Goal: Task Accomplishment & Management: Manage account settings

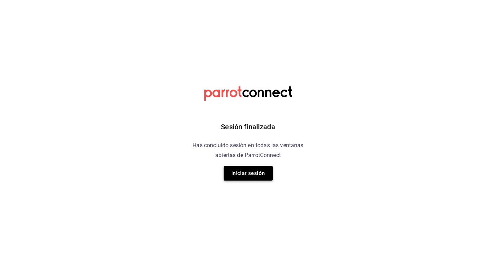
click at [256, 172] on button "Iniciar sesión" at bounding box center [248, 173] width 49 height 15
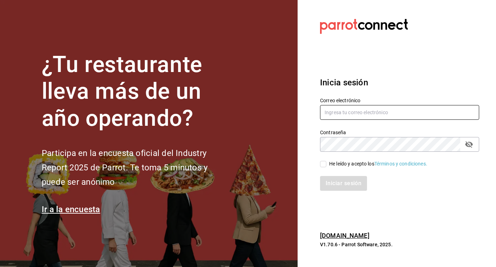
type input "[EMAIL_ADDRESS][DOMAIN_NAME]"
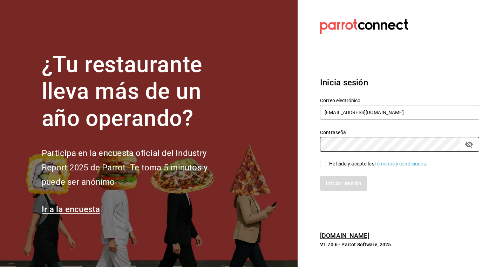
click at [322, 163] on input "He leído y acepto los Términos y condiciones." at bounding box center [323, 164] width 6 height 6
checkbox input "true"
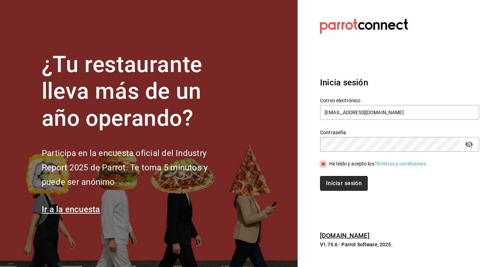
click at [338, 182] on button "Iniciar sesión" at bounding box center [344, 183] width 48 height 15
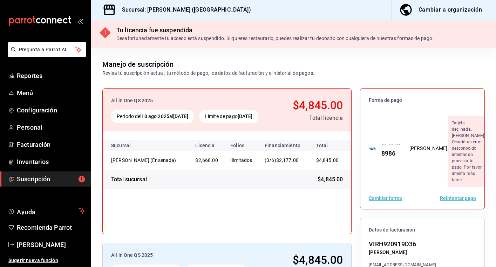
click at [464, 187] on div "Cambiar forma Reintentar pago" at bounding box center [422, 198] width 124 height 22
click at [463, 195] on button "Reintentar pago" at bounding box center [458, 197] width 36 height 5
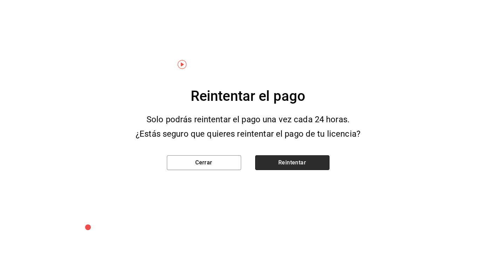
click at [307, 166] on button "Reintentar" at bounding box center [292, 162] width 74 height 15
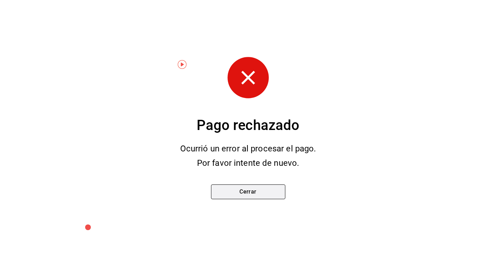
click at [236, 189] on button "Cerrar" at bounding box center [248, 191] width 74 height 15
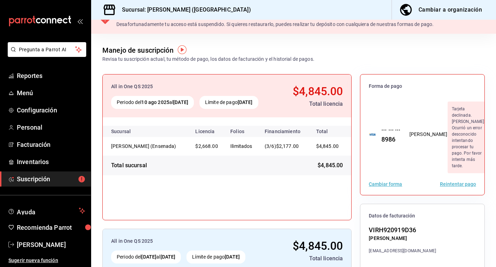
scroll to position [15, 0]
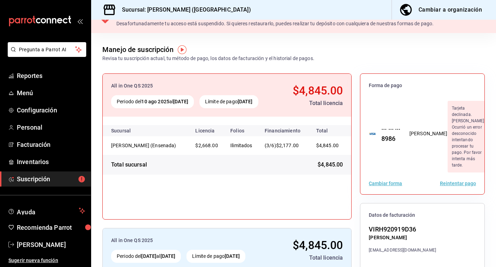
click at [453, 181] on button "Reintentar pago" at bounding box center [458, 183] width 36 height 5
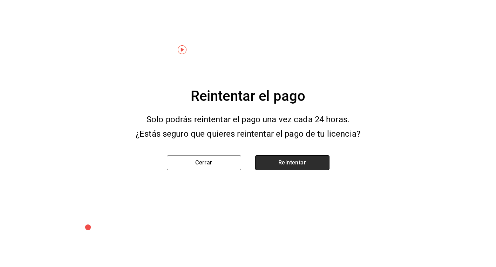
click at [297, 163] on button "Reintentar" at bounding box center [292, 162] width 74 height 15
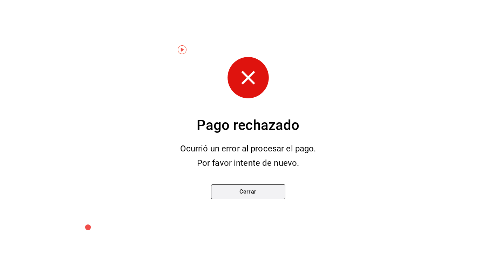
click at [247, 188] on button "Cerrar" at bounding box center [248, 191] width 74 height 15
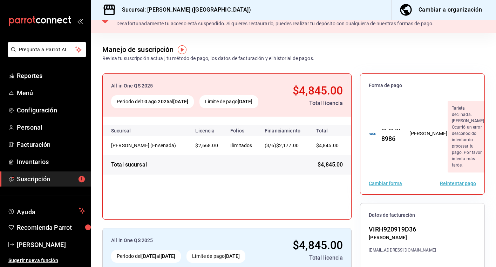
click at [247, 188] on div "All in One QS 2025 Periodo del 10 ago 2025 al 10 sep 2025 Límite de pago 10 sep…" at bounding box center [226, 146] width 249 height 146
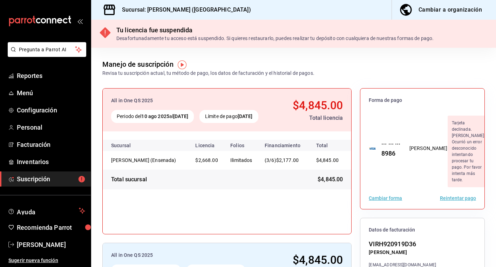
scroll to position [0, 0]
click at [394, 195] on button "Cambiar forma" at bounding box center [385, 197] width 33 height 5
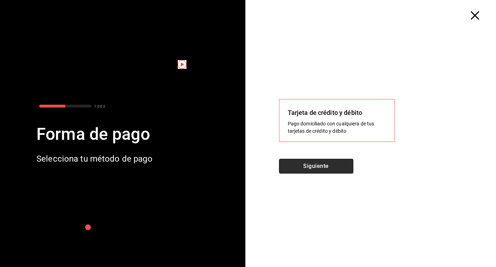
click at [330, 171] on button "Siguiente" at bounding box center [316, 166] width 74 height 15
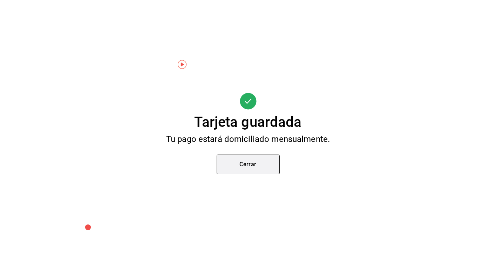
click at [258, 169] on button "Cerrar" at bounding box center [248, 164] width 63 height 20
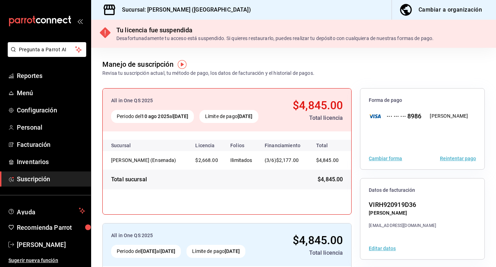
click at [451, 159] on button "Reintentar pago" at bounding box center [458, 158] width 36 height 5
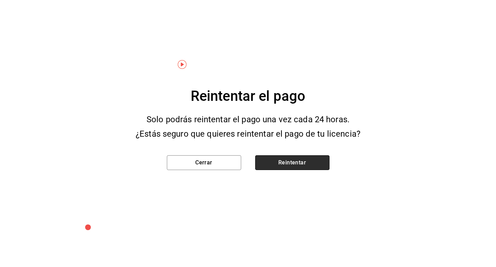
click at [278, 163] on button "Reintentar" at bounding box center [292, 162] width 74 height 15
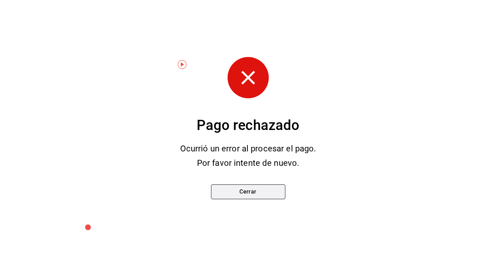
click at [251, 195] on button "Cerrar" at bounding box center [248, 191] width 74 height 15
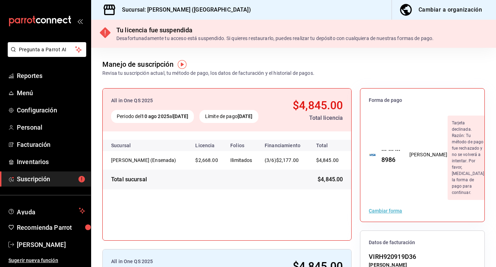
click at [450, 193] on div "Forma de pago ··· ··· ··· 8986 hector Tarjeta declinada. Razón: Tu método de pa…" at bounding box center [422, 244] width 125 height 313
click at [395, 208] on button "Cambiar forma" at bounding box center [385, 210] width 33 height 5
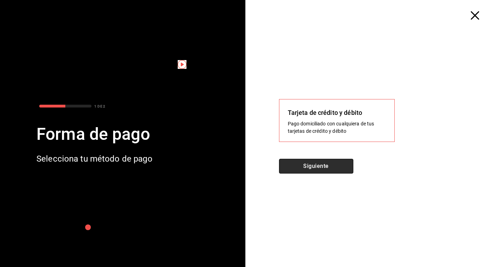
click at [340, 160] on button "Siguiente" at bounding box center [316, 166] width 74 height 15
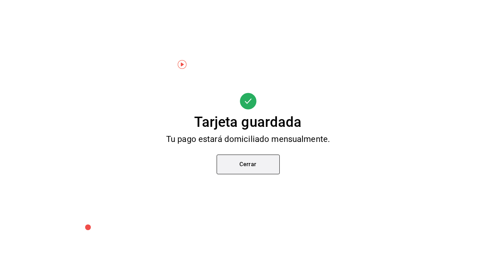
click at [249, 166] on button "Cerrar" at bounding box center [248, 164] width 63 height 20
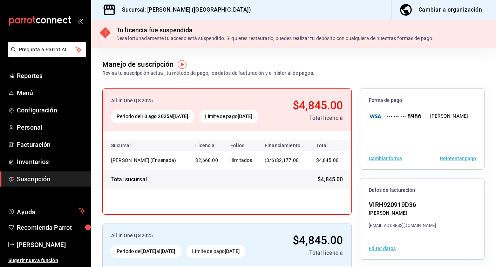
click at [460, 157] on button "Reintentar pago" at bounding box center [458, 158] width 36 height 5
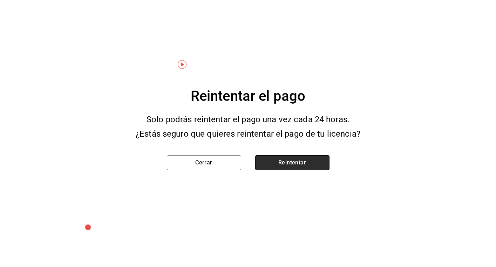
click at [308, 163] on button "Reintentar" at bounding box center [292, 162] width 74 height 15
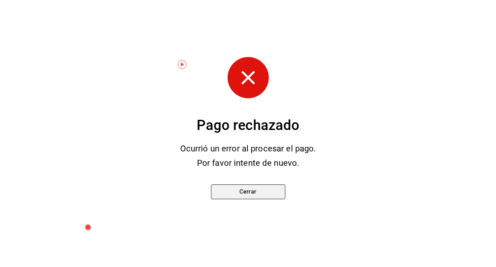
click at [250, 193] on button "Cerrar" at bounding box center [248, 191] width 74 height 15
